Goal: Information Seeking & Learning: Learn about a topic

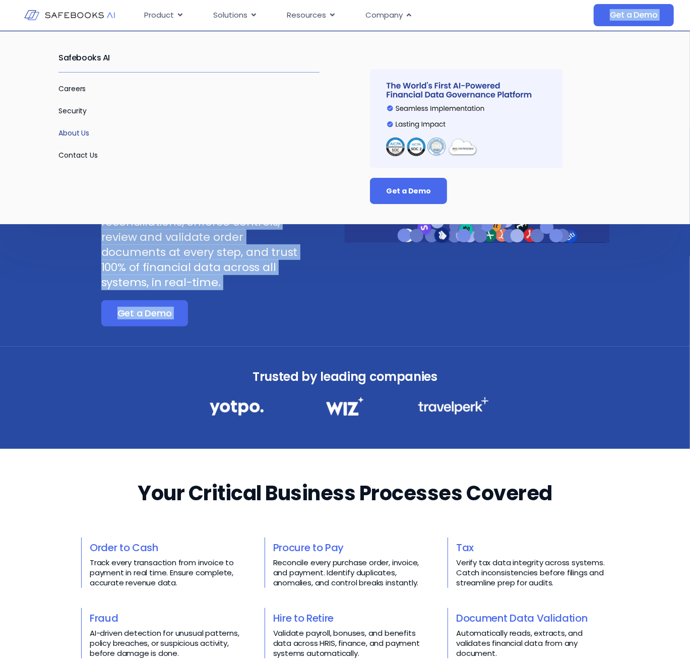
click at [67, 133] on link "About Us" at bounding box center [73, 133] width 31 height 10
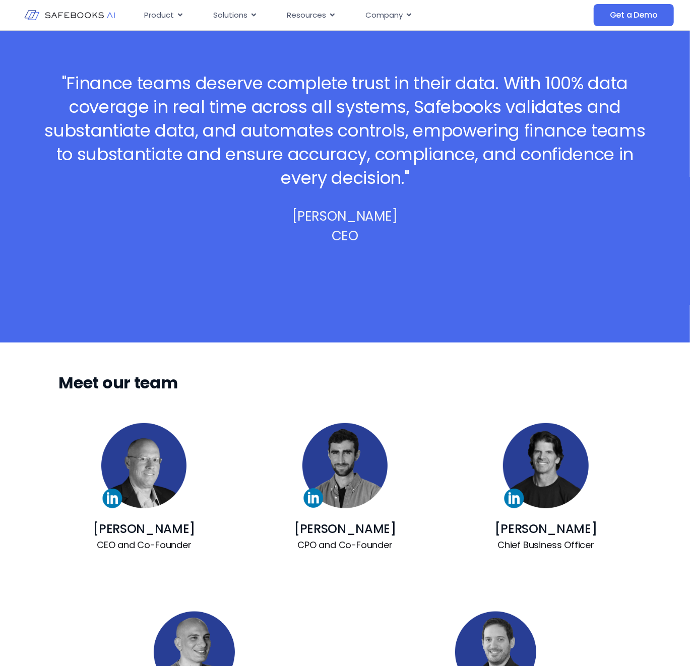
drag, startPoint x: 283, startPoint y: 218, endPoint x: 410, endPoint y: 217, distance: 127.0
click at [410, 217] on div ""Finance teams deserve complete trust in their data. With 100% data coverage in…" at bounding box center [345, 157] width 690 height 372
copy p "[PERSON_NAME]"
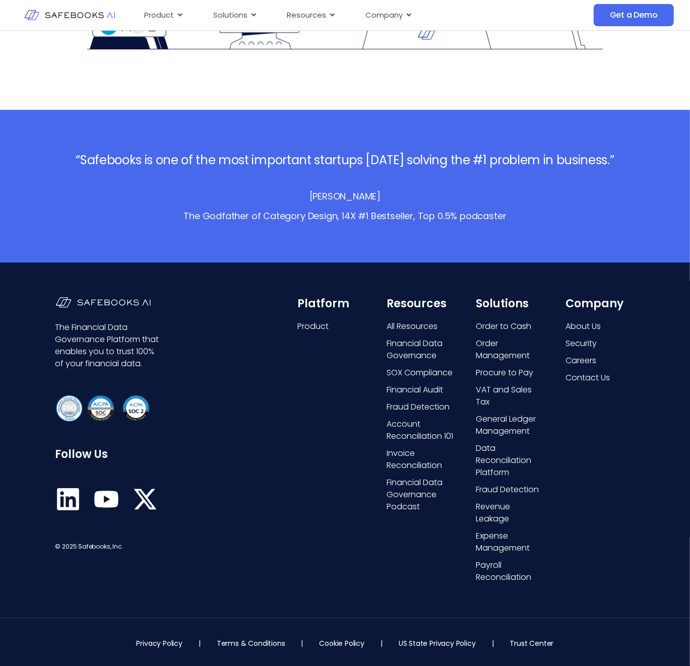
scroll to position [1898, 0]
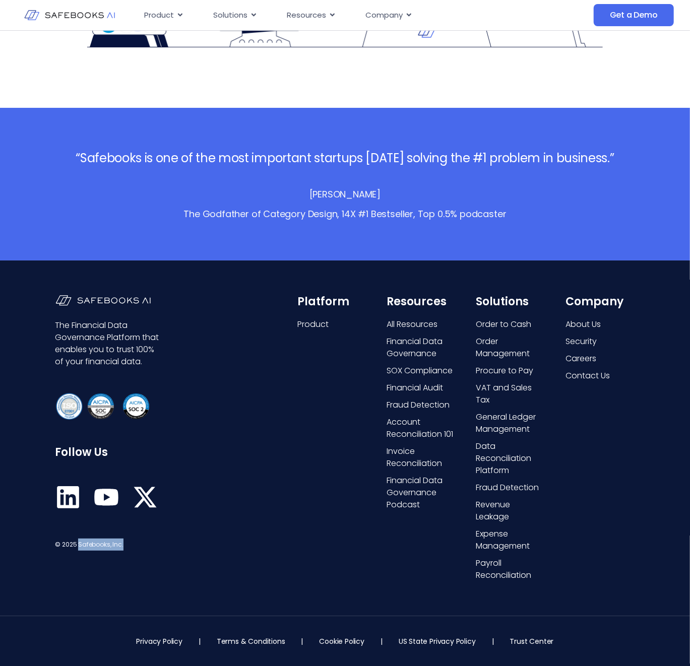
copy span "Safebooks, Inc."
drag, startPoint x: 77, startPoint y: 541, endPoint x: 174, endPoint y: 541, distance: 97.3
click at [174, 541] on div "The Financial Data Governance Platform that enables you to trust 100% of your f…" at bounding box center [166, 438] width 222 height 286
